Goal: Task Accomplishment & Management: Complete application form

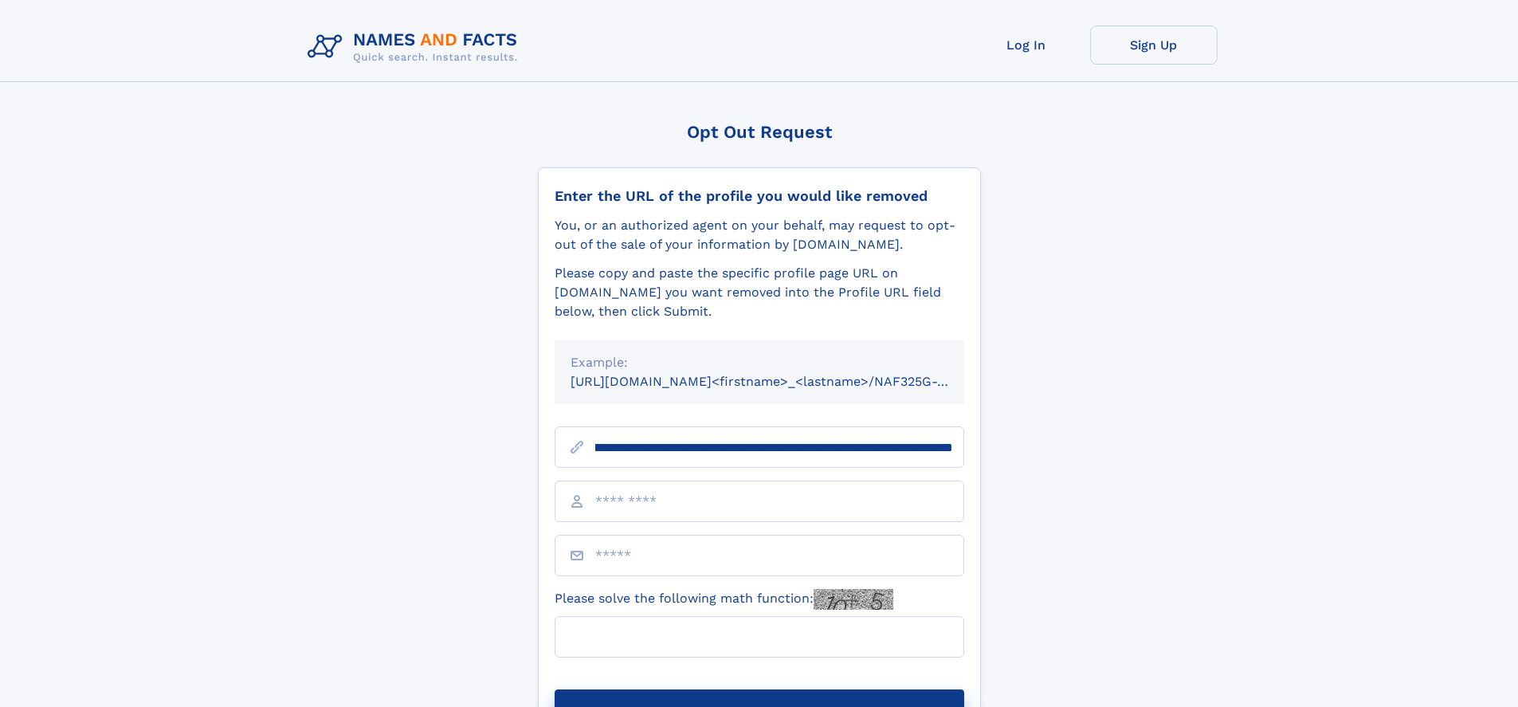
scroll to position [0, 182]
type input "**********"
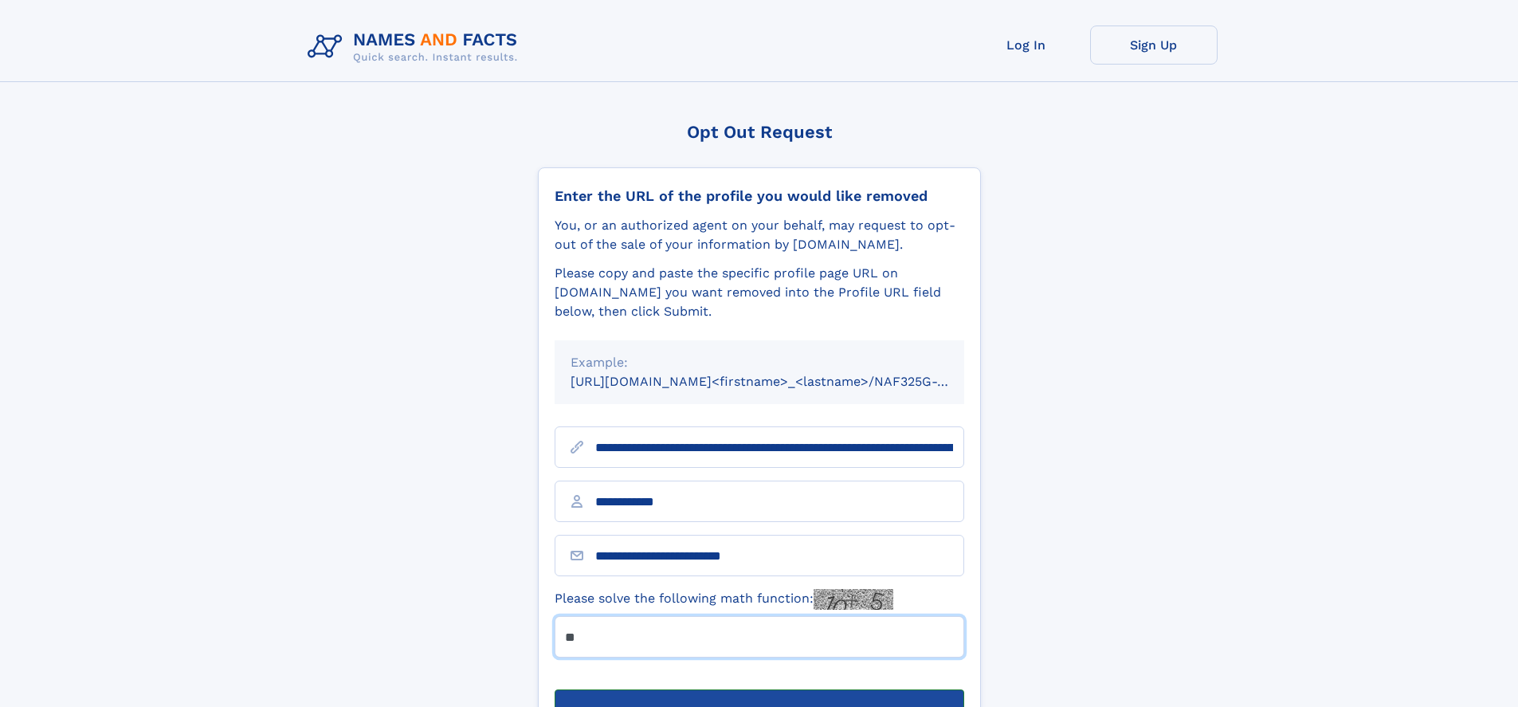
type input "**"
click at [759, 689] on button "Submit Opt Out Request" at bounding box center [760, 714] width 410 height 51
